Goal: Navigation & Orientation: Find specific page/section

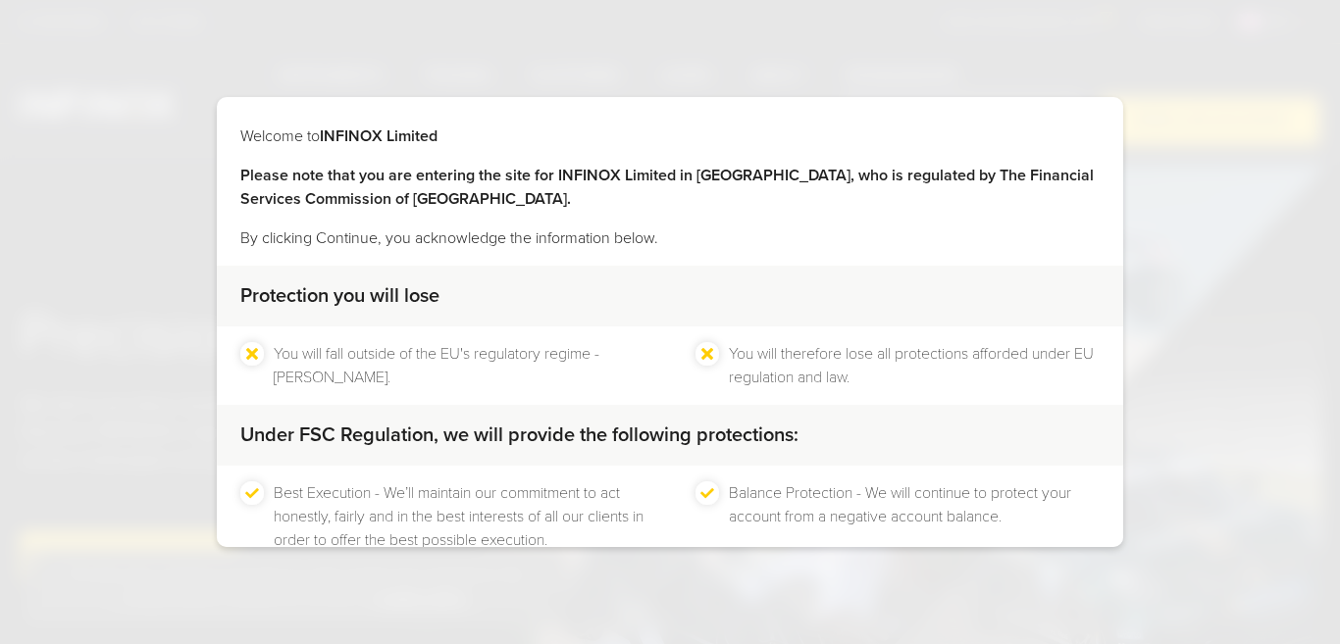
click at [568, 585] on div "CONTINUE" at bounding box center [568, 609] width 142 height 48
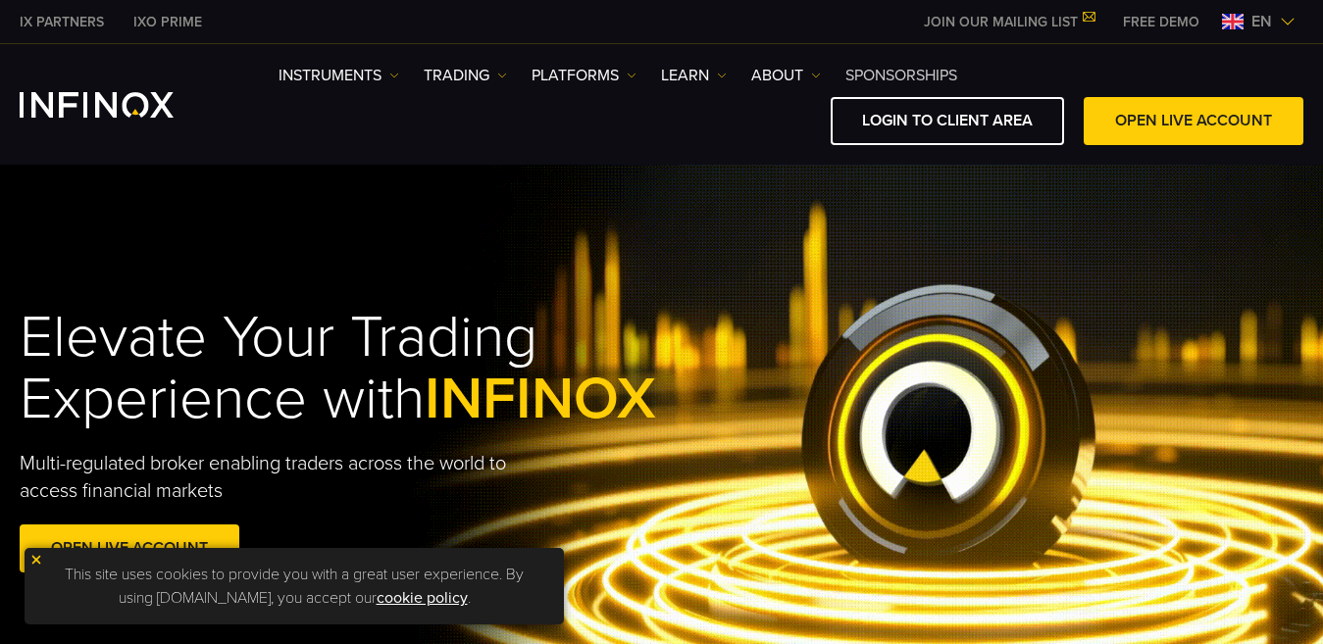
click at [927, 84] on link "SPONSORSHIPS" at bounding box center [901, 76] width 112 height 24
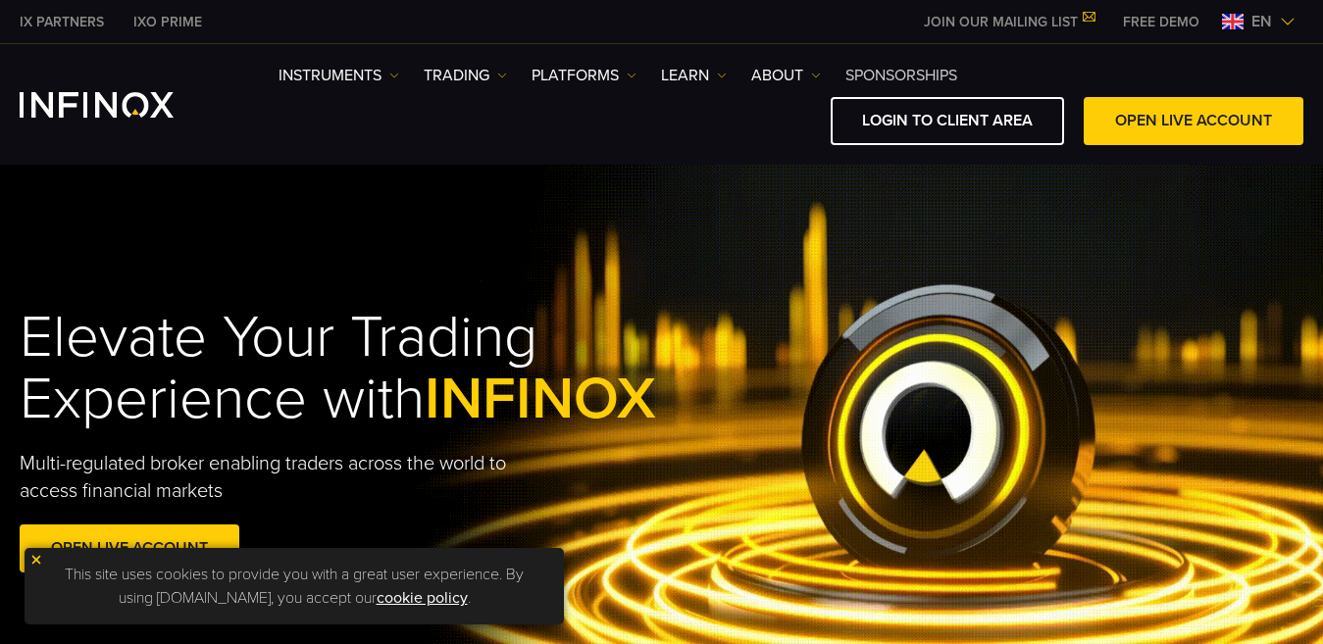
click at [922, 78] on div "Instruments Instruments Product Information TRADING Accounts" at bounding box center [790, 104] width 1025 height 81
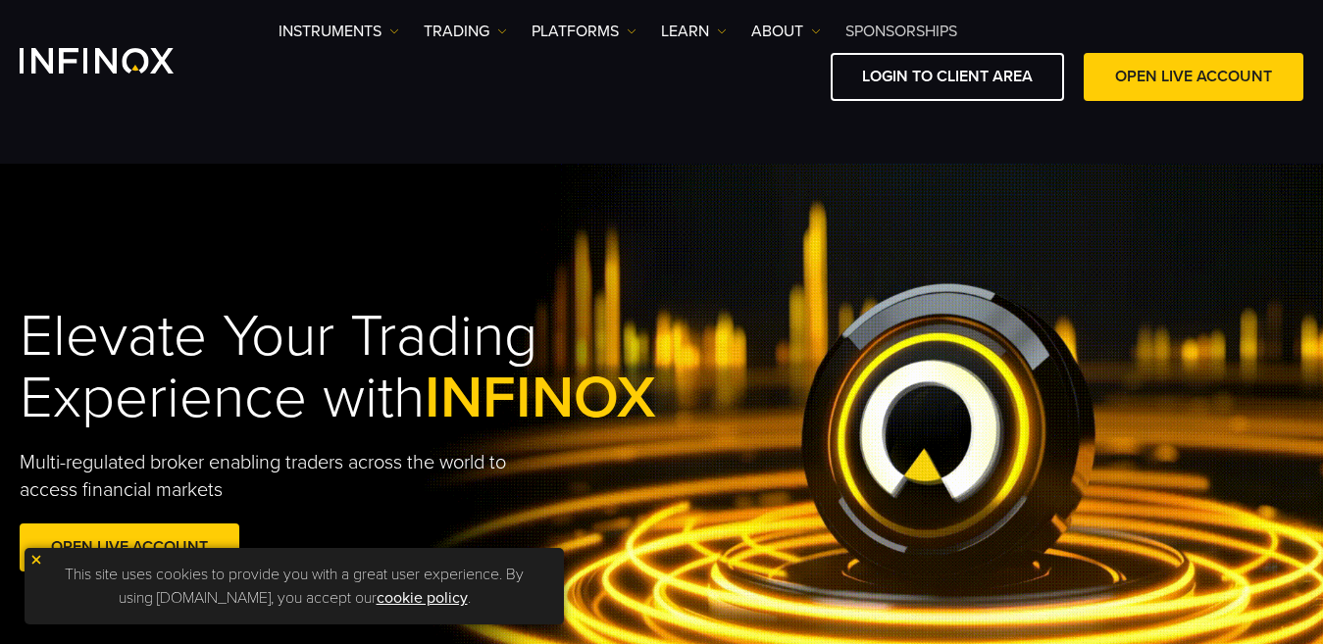
scroll to position [55, 0]
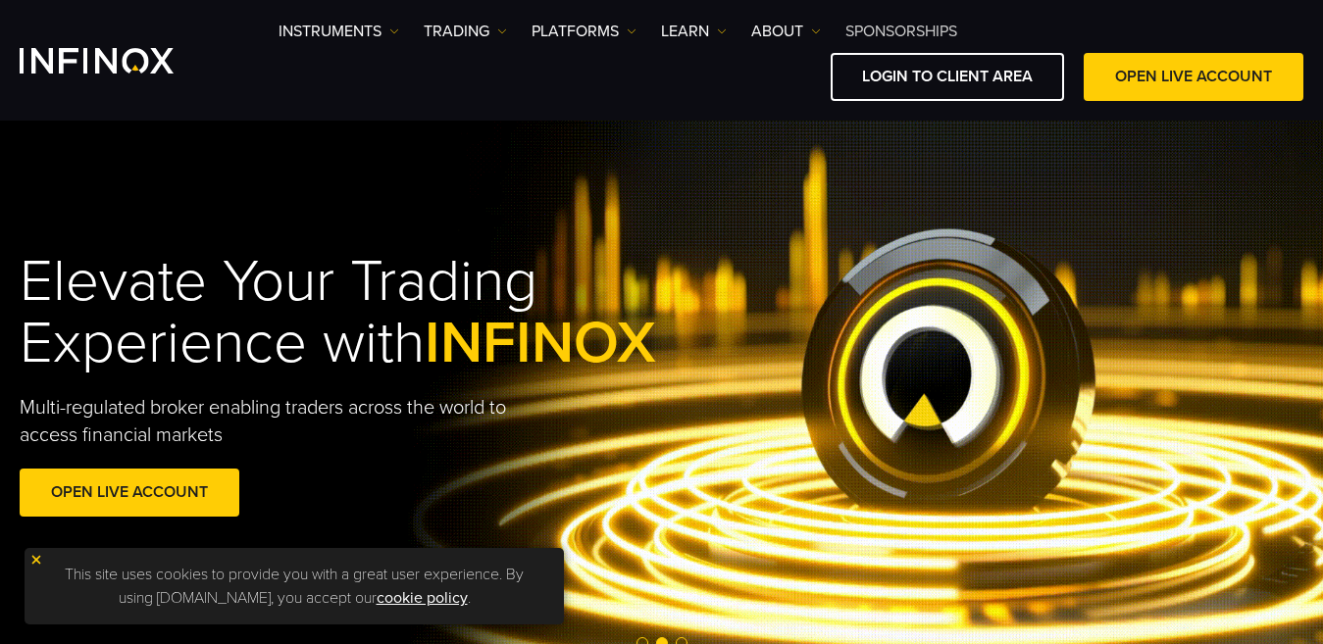
click at [908, 32] on link "SPONSORSHIPS" at bounding box center [901, 32] width 112 height 24
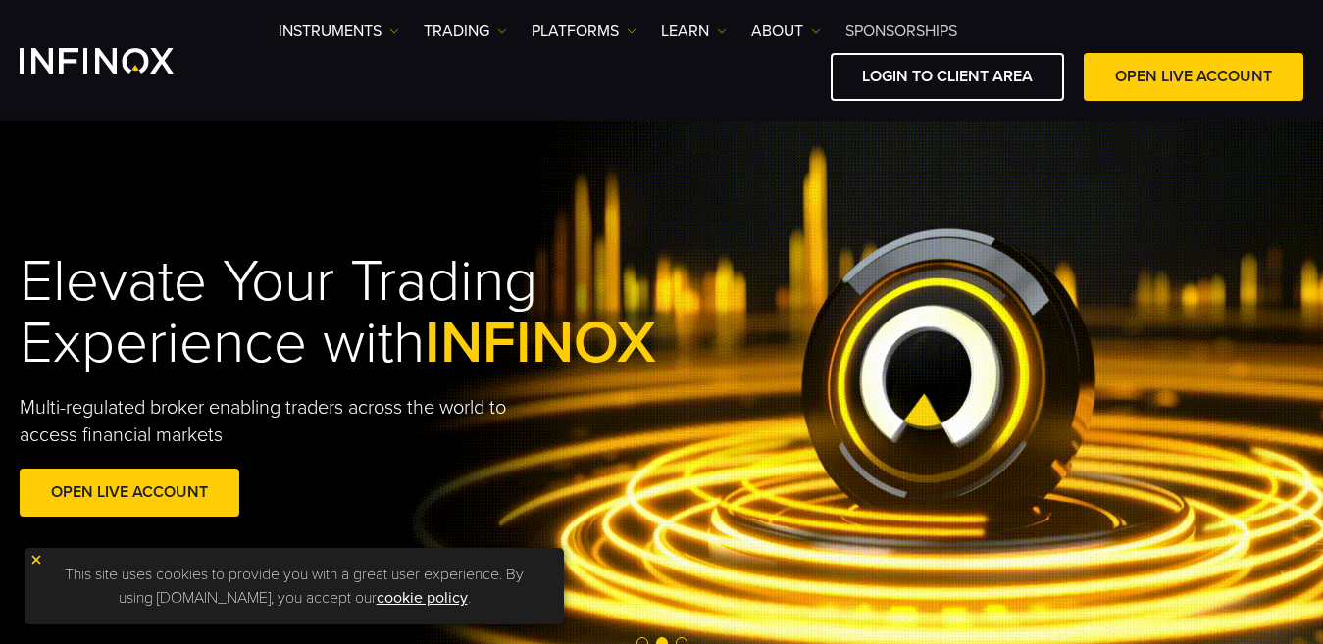
click at [935, 28] on link "SPONSORSHIPS" at bounding box center [901, 32] width 112 height 24
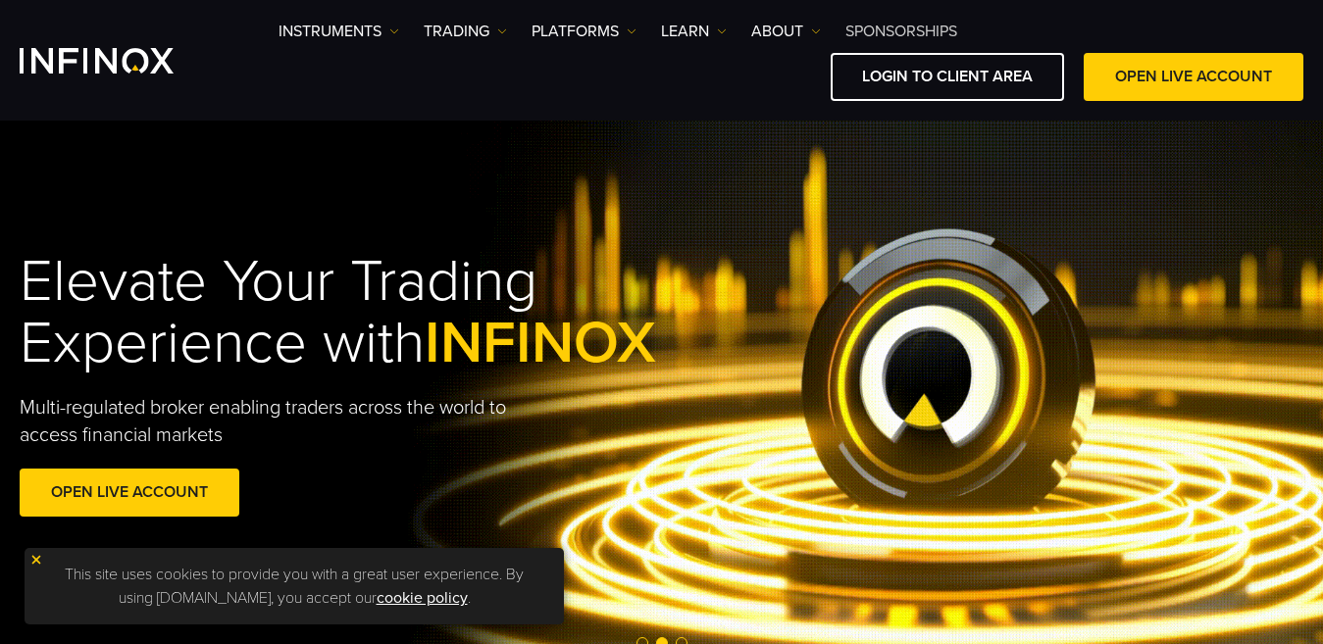
click at [935, 28] on link "SPONSORSHIPS" at bounding box center [901, 32] width 112 height 24
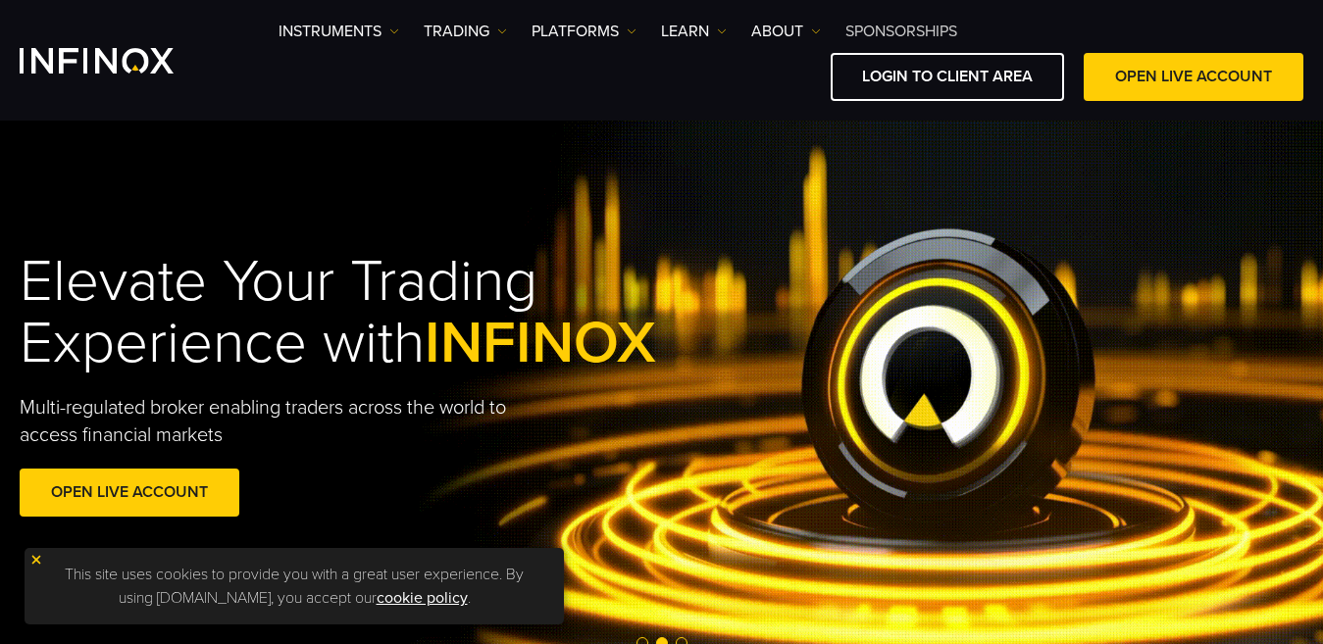
click at [935, 28] on link "SPONSORSHIPS" at bounding box center [901, 32] width 112 height 24
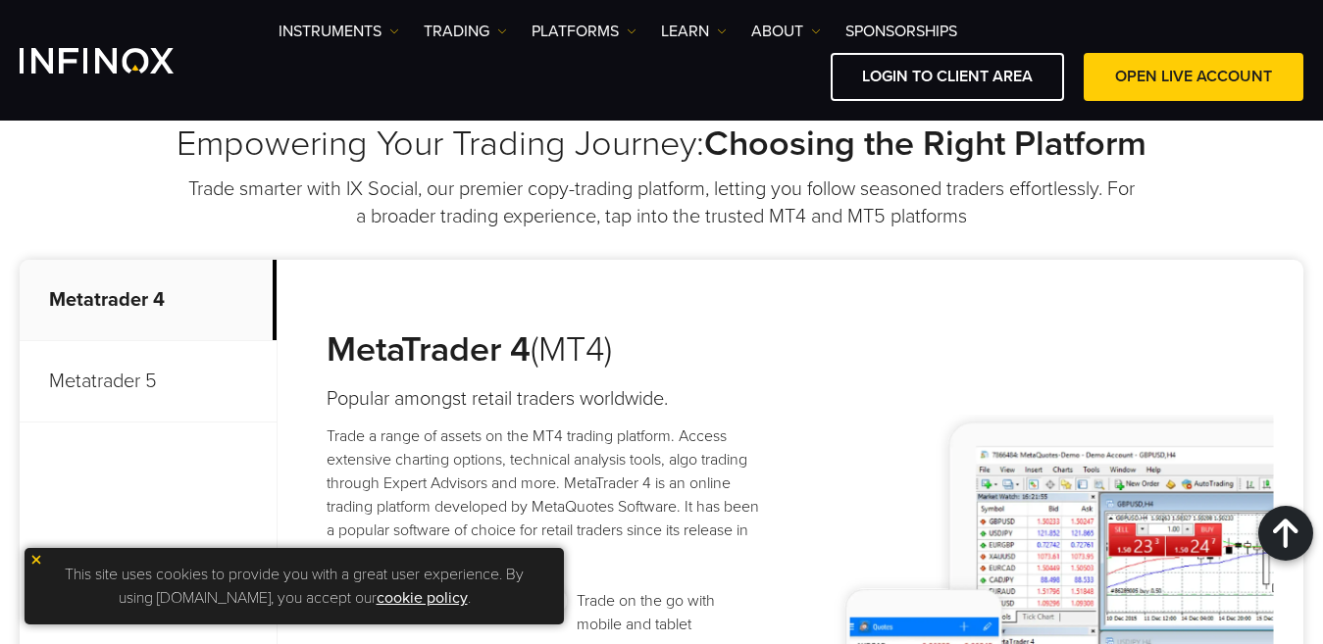
scroll to position [0, 0]
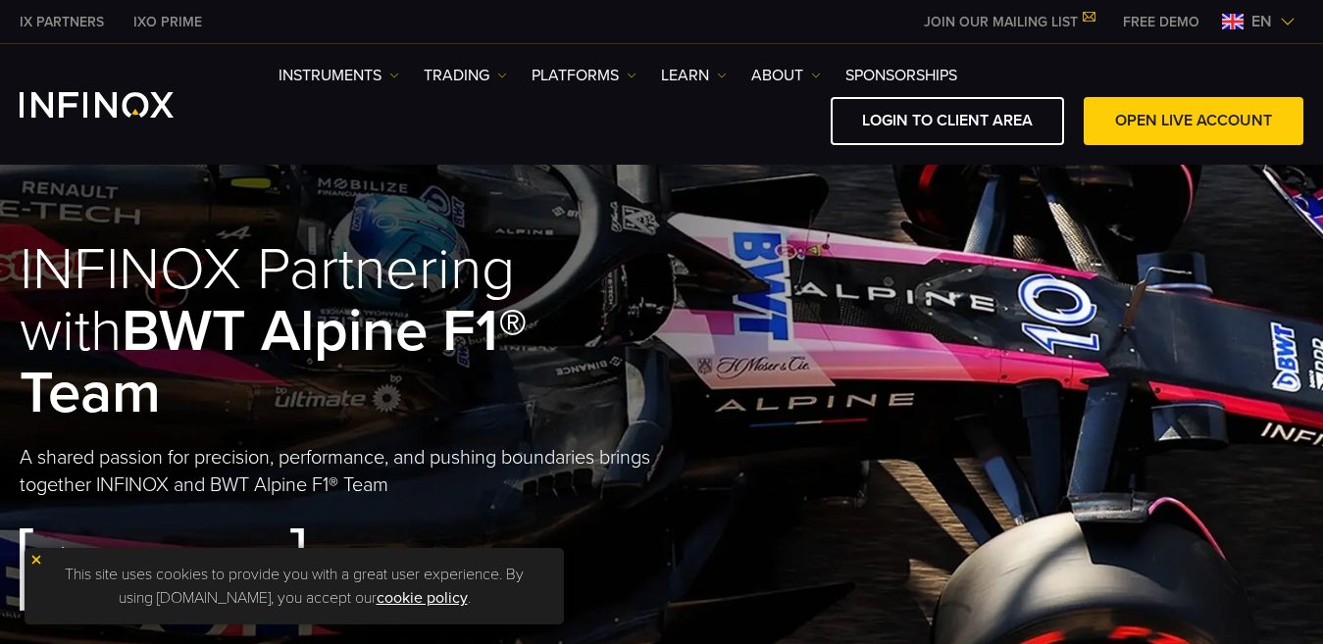
click at [110, 101] on img "INFINOX Logo" at bounding box center [97, 104] width 154 height 25
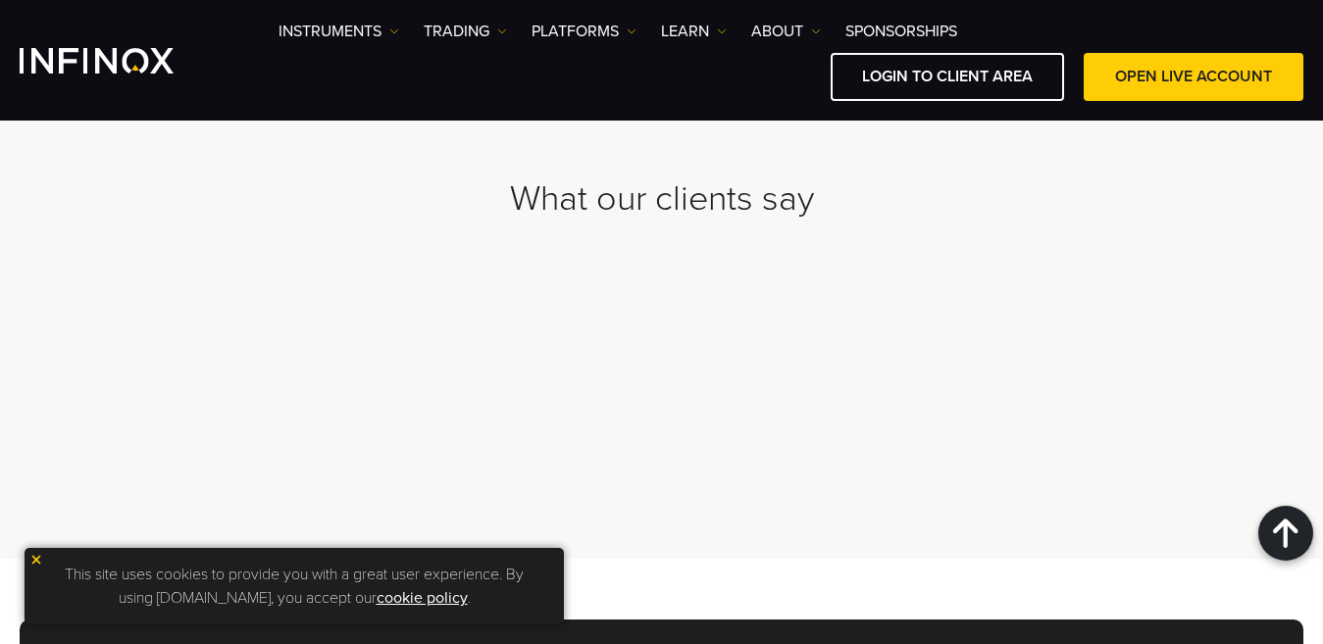
scroll to position [5088, 0]
